Goal: Task Accomplishment & Management: Manage account settings

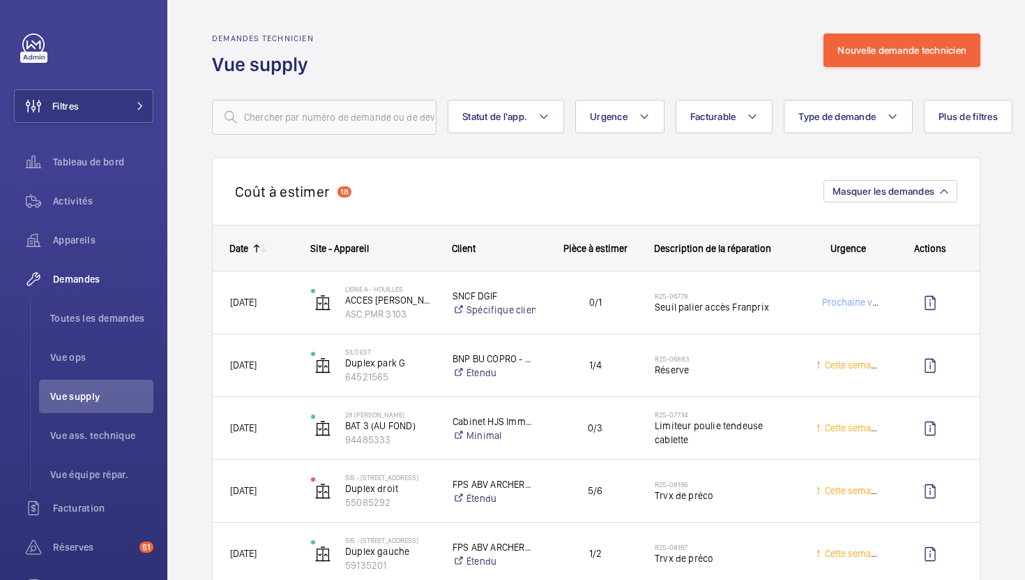
scroll to position [2273, 0]
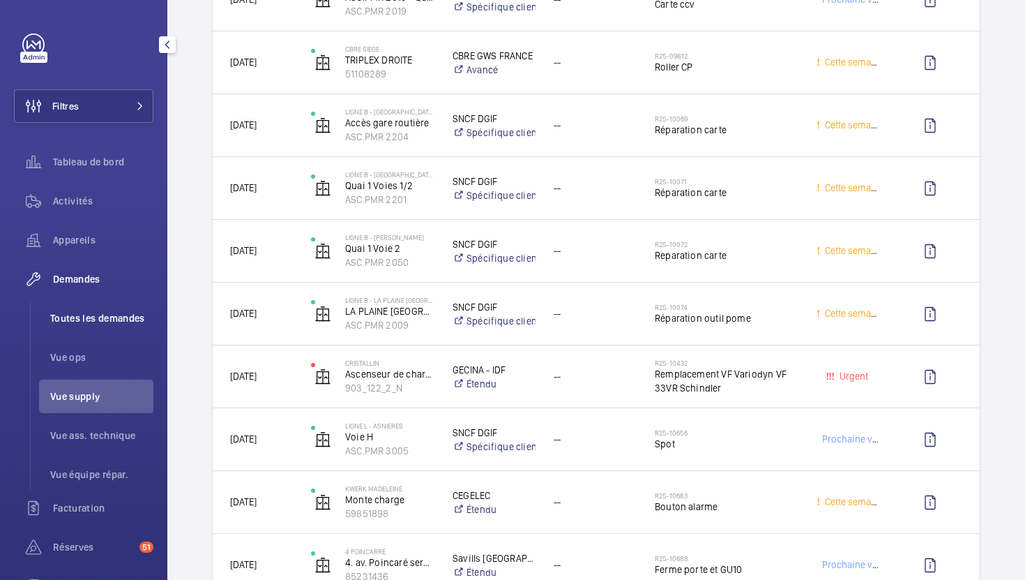
click at [90, 317] on span "Toutes les demandes" at bounding box center [101, 318] width 103 height 14
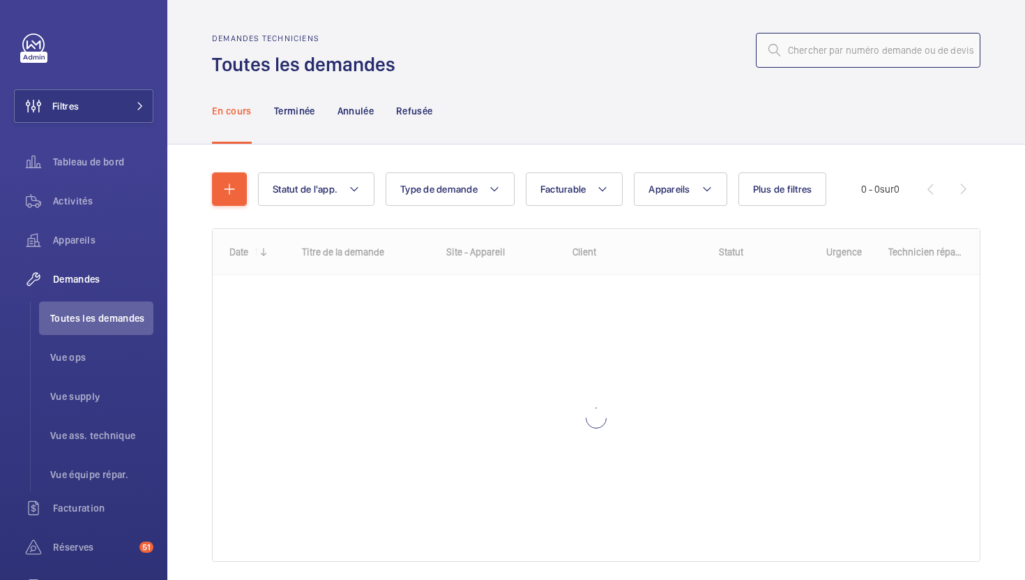
click at [850, 53] on input "text" at bounding box center [868, 50] width 225 height 35
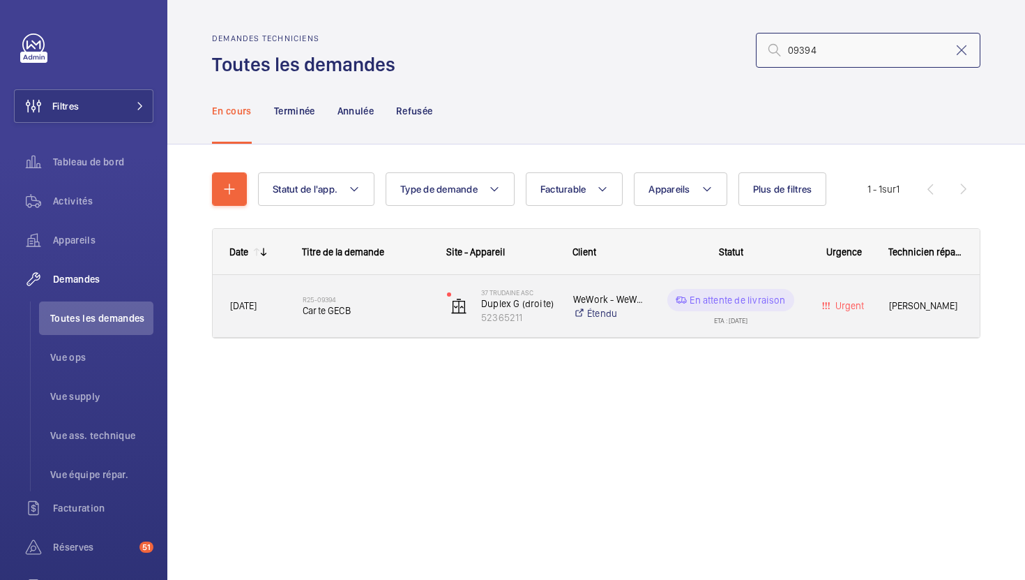
type input "09394"
click at [400, 321] on div "R25-09394 Carte GECB" at bounding box center [366, 306] width 126 height 40
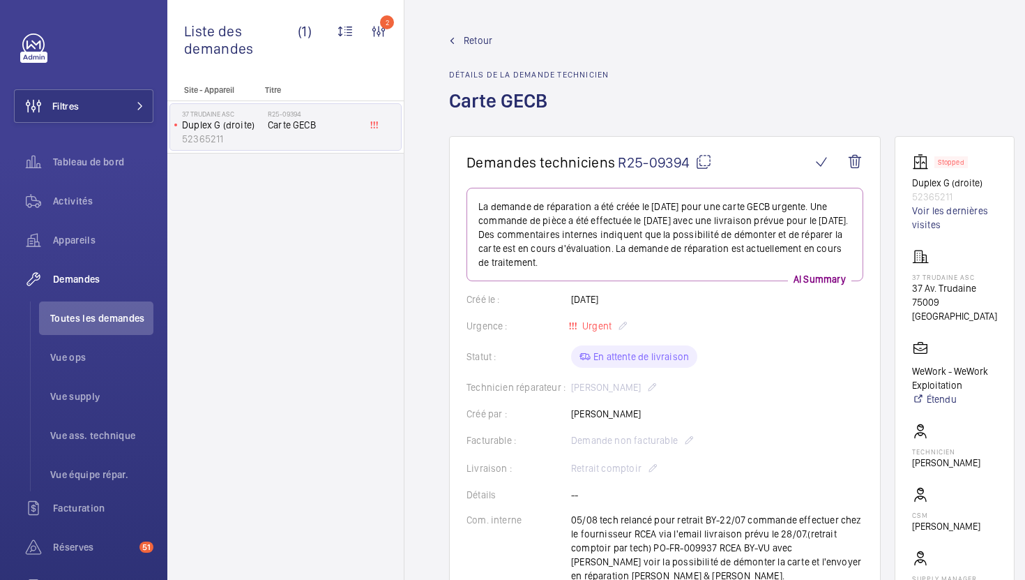
click at [709, 158] on mat-icon at bounding box center [704, 161] width 17 height 17
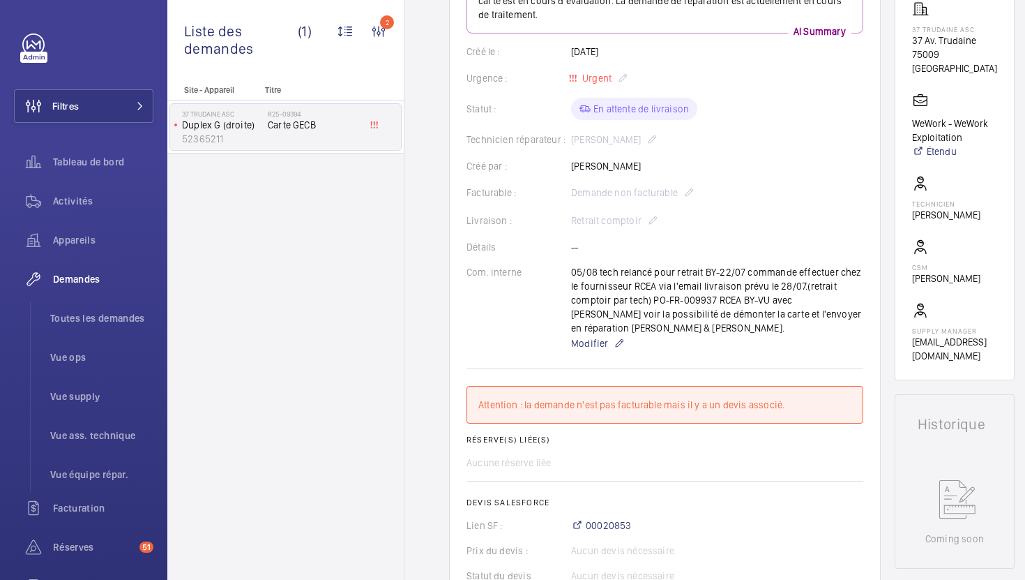
scroll to position [195, 0]
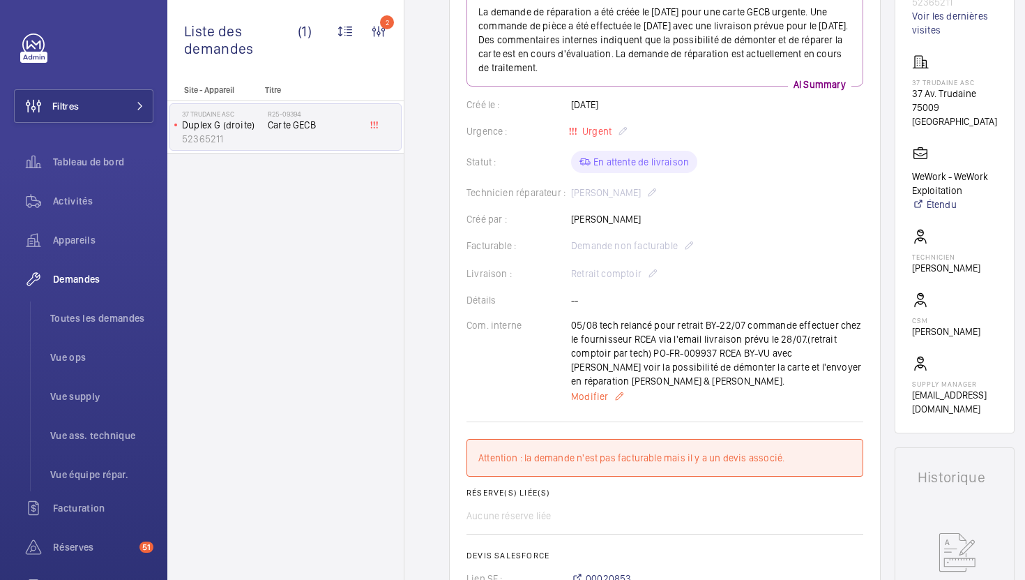
click at [594, 389] on span "Modifier" at bounding box center [589, 396] width 37 height 14
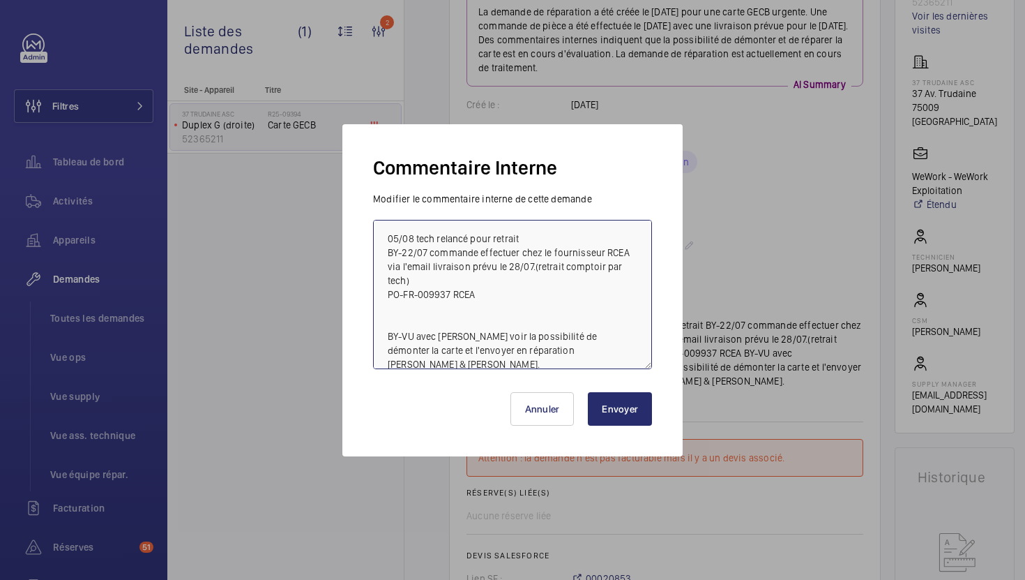
click at [386, 245] on textarea "05/08 tech relancé pour retrait BY-22/07 commande effectuer chez le fournisseur…" at bounding box center [512, 294] width 279 height 149
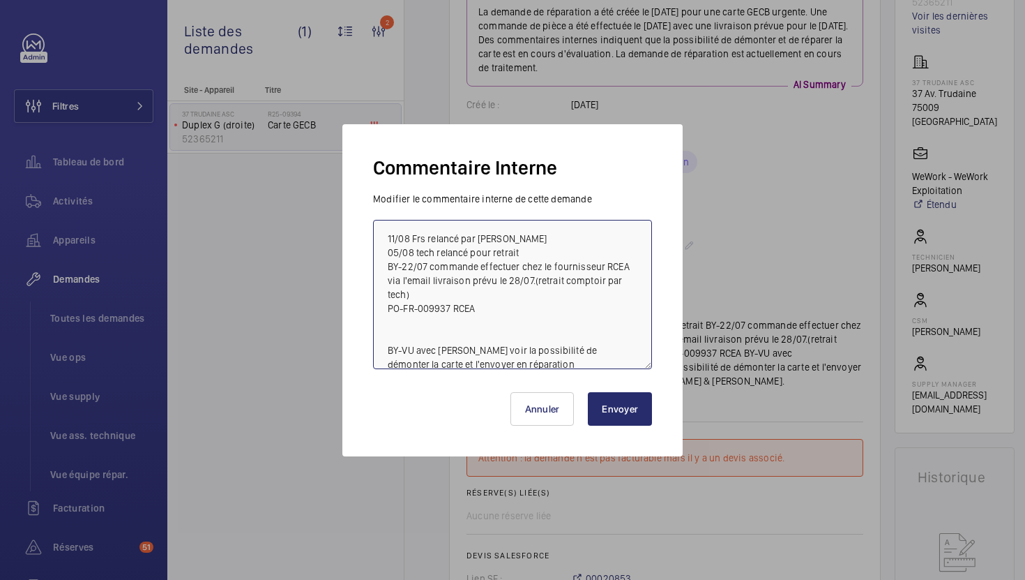
type textarea "11/08 Frs relancé par [PERSON_NAME] 05/08 tech relancé pour retrait BY-22/07 co…"
click at [621, 409] on button "Envoyer" at bounding box center [620, 408] width 64 height 33
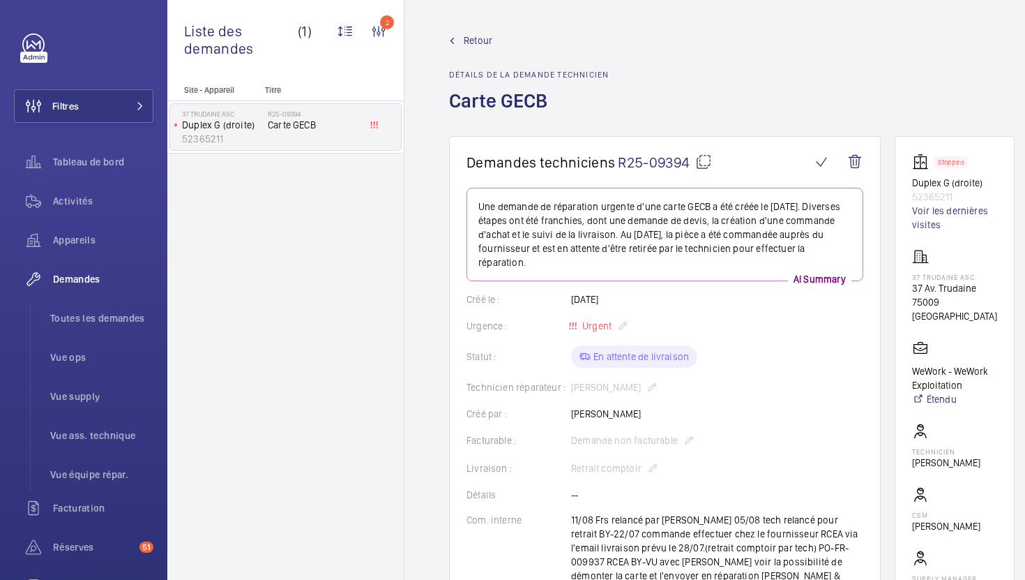
click at [778, 62] on div "Retour Détails de la demande technicien Carte GECB" at bounding box center [732, 84] width 566 height 103
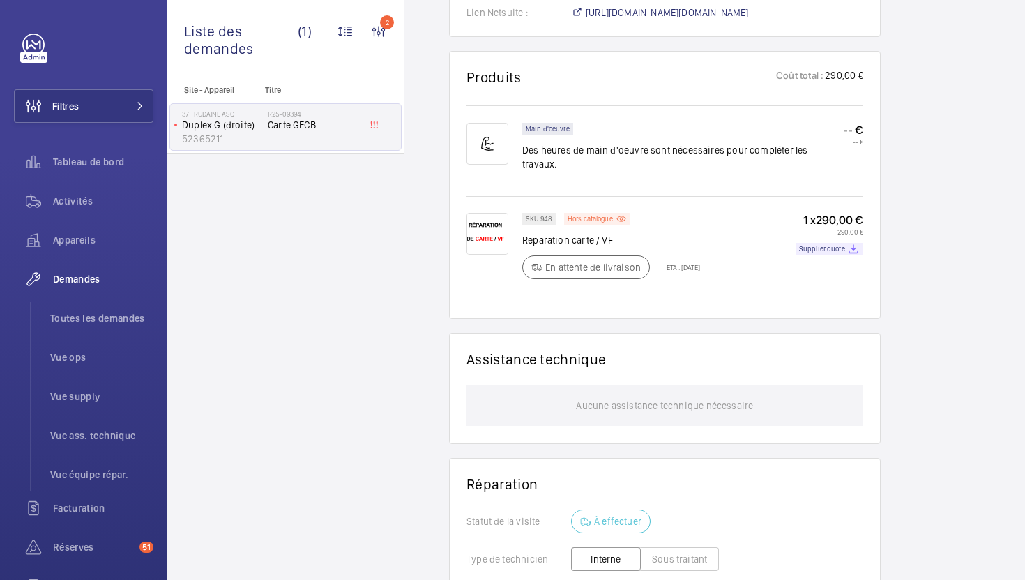
scroll to position [926, 0]
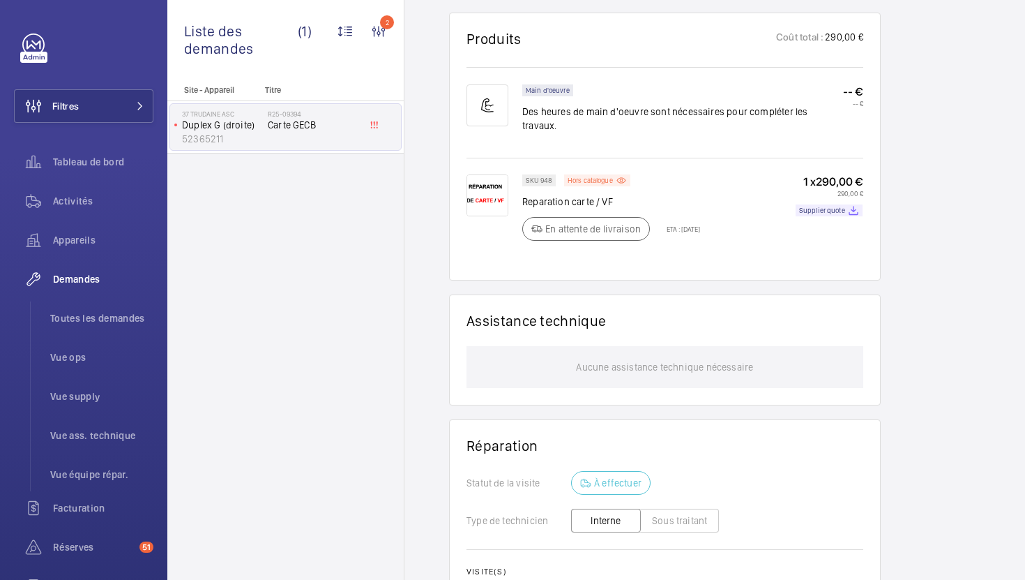
click at [559, 312] on wm-front-card-header "Assistance technique" at bounding box center [665, 329] width 397 height 34
click at [98, 392] on span "Vue supply" at bounding box center [101, 396] width 103 height 14
